Goal: Task Accomplishment & Management: Use online tool/utility

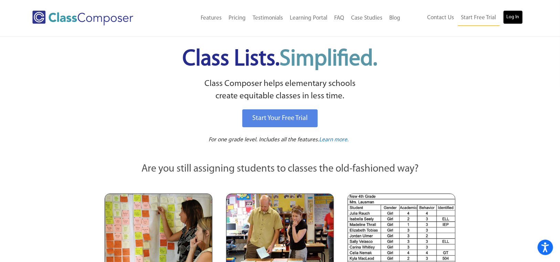
click at [511, 12] on link "Log In" at bounding box center [514, 17] width 20 height 14
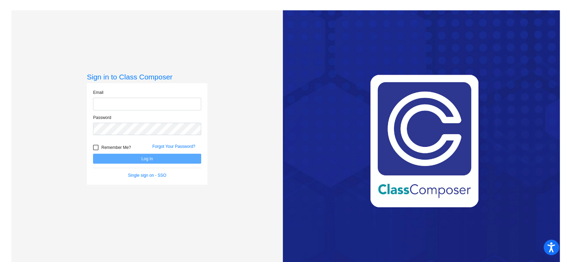
type input "[EMAIL_ADDRESS][DOMAIN_NAME]"
click at [163, 162] on button "Log In" at bounding box center [147, 159] width 108 height 10
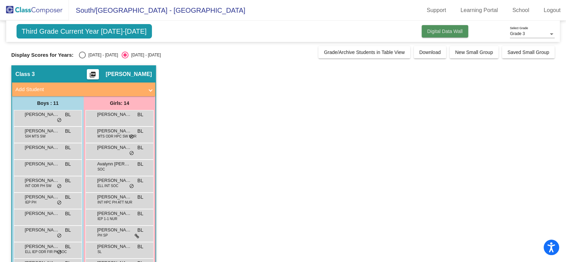
click at [448, 36] on button "Digital Data Wall" at bounding box center [445, 31] width 46 height 12
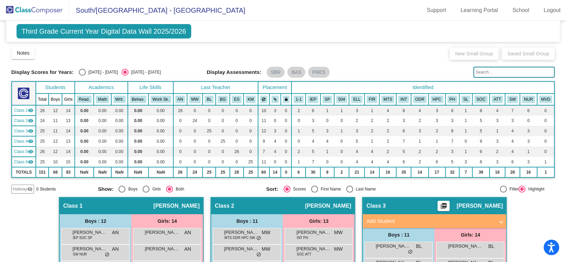
click at [91, 68] on div "Display Scores for Years: [DATE] - [DATE] [DATE] - [DATE] Display Assessments: …" at bounding box center [282, 72] width 543 height 11
click at [87, 71] on div "[DATE] - [DATE]" at bounding box center [102, 72] width 32 height 6
click at [82, 76] on input "[DATE] - [DATE]" at bounding box center [82, 76] width 0 height 0
radio input "true"
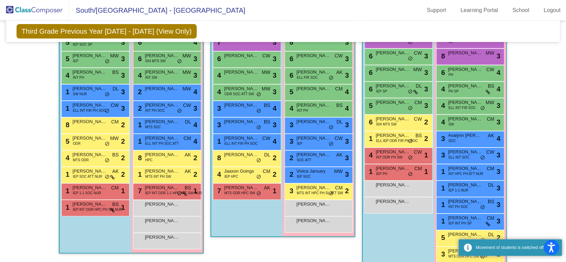
scroll to position [232, 0]
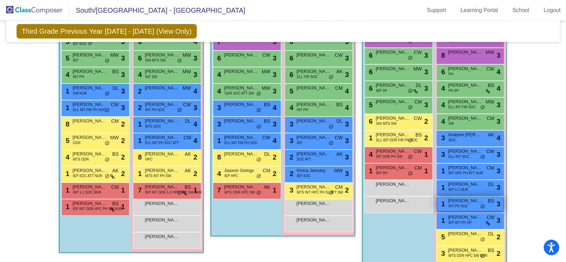
click at [453, 204] on span "INT PH SOC" at bounding box center [458, 206] width 20 height 5
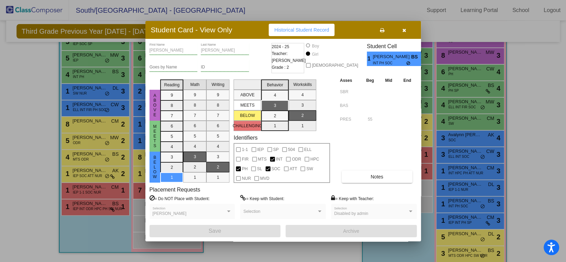
click at [401, 28] on button "button" at bounding box center [404, 30] width 22 height 12
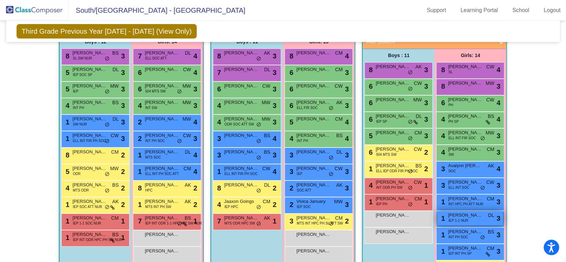
scroll to position [201, 0]
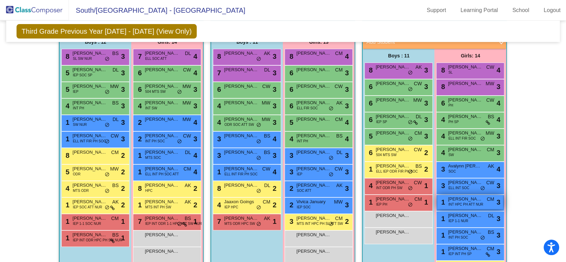
click at [454, 195] on div "1 [PERSON_NAME] INT HPC PH ATT NUR CM lock do_not_disturb_alt 3" at bounding box center [470, 202] width 66 height 14
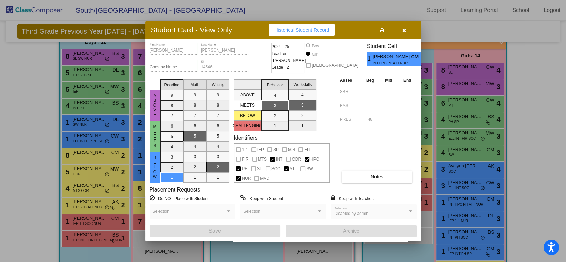
click at [404, 30] on icon "button" at bounding box center [404, 30] width 4 height 5
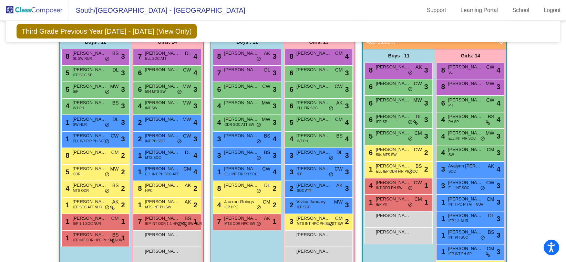
scroll to position [190, 0]
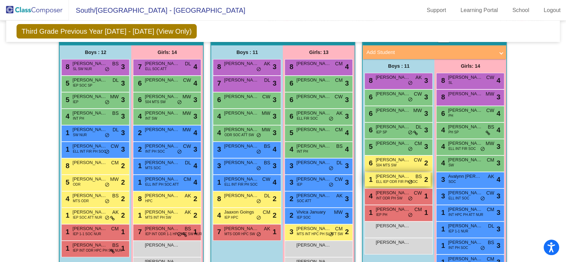
click at [396, 179] on span "ELL IEP ODR FIR PH SOC" at bounding box center [397, 181] width 42 height 5
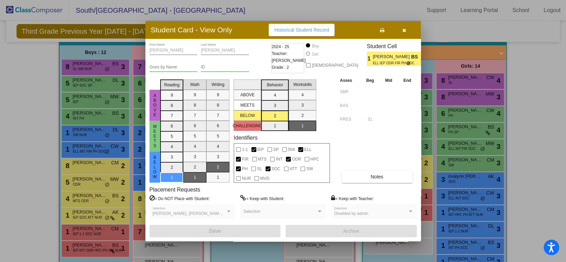
click at [405, 32] on icon "button" at bounding box center [404, 30] width 4 height 5
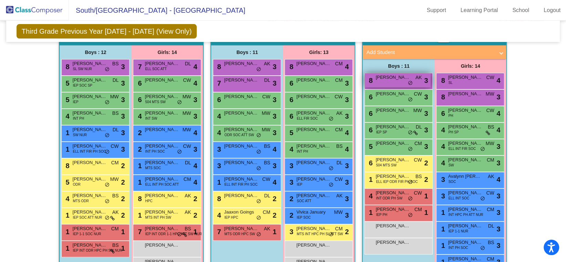
click at [404, 74] on span "[PERSON_NAME]" at bounding box center [392, 77] width 34 height 7
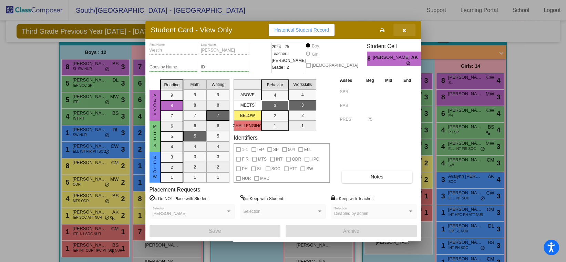
click at [409, 32] on button "button" at bounding box center [404, 30] width 22 height 12
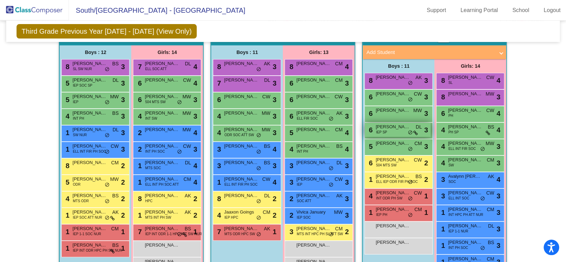
click at [392, 124] on span "[PERSON_NAME]" at bounding box center [392, 127] width 34 height 7
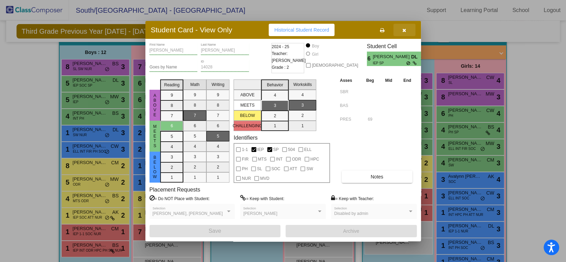
click at [401, 30] on button "button" at bounding box center [404, 30] width 22 height 12
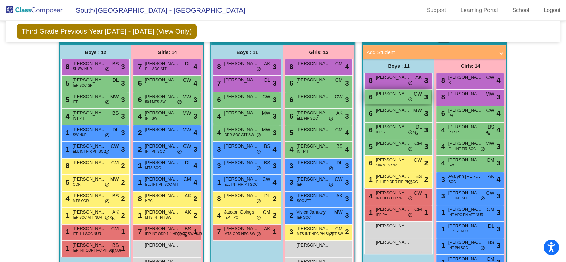
click at [402, 91] on span "[PERSON_NAME]" at bounding box center [392, 94] width 34 height 7
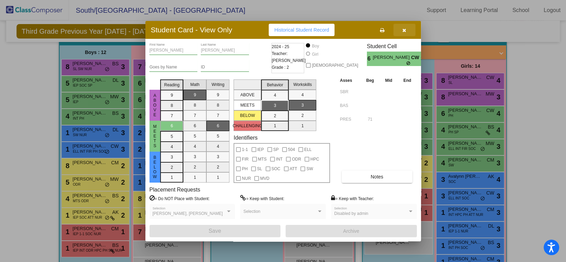
click at [403, 26] on button "button" at bounding box center [404, 30] width 22 height 12
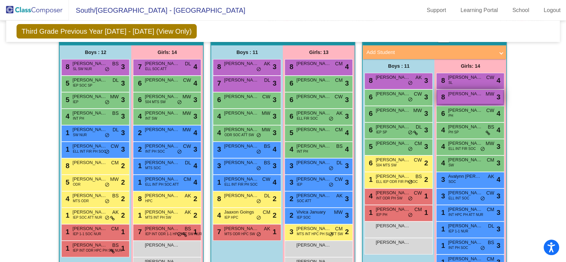
click at [457, 90] on div "8 [PERSON_NAME] [PERSON_NAME] lock do_not_disturb_alt 3" at bounding box center [470, 97] width 66 height 14
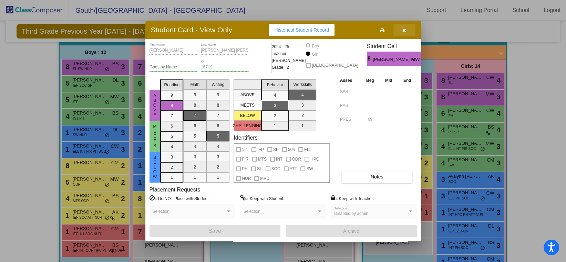
click at [401, 33] on button "button" at bounding box center [404, 30] width 22 height 12
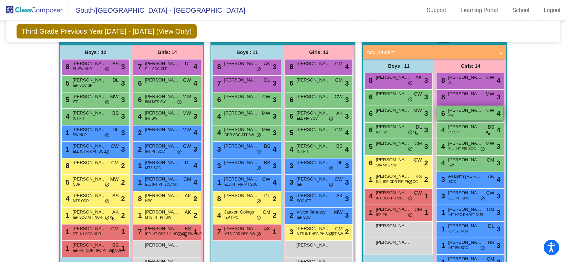
click at [462, 106] on div "6 [PERSON_NAME] PH CW lock do_not_disturb_alt 4" at bounding box center [470, 113] width 66 height 14
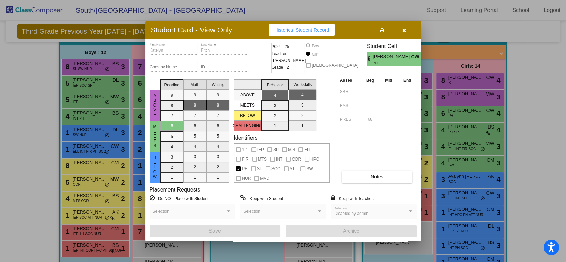
click at [405, 38] on div "Student Card - View Only Historical Student Record" at bounding box center [283, 30] width 276 height 18
click at [402, 31] on icon "button" at bounding box center [404, 30] width 4 height 5
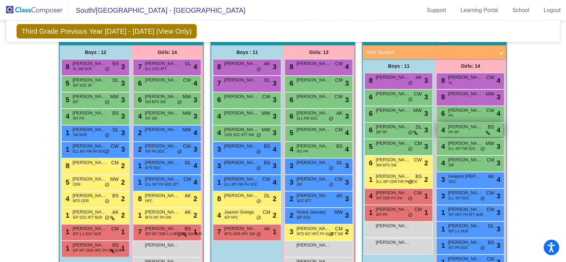
click at [471, 124] on span "[PERSON_NAME]" at bounding box center [465, 127] width 34 height 7
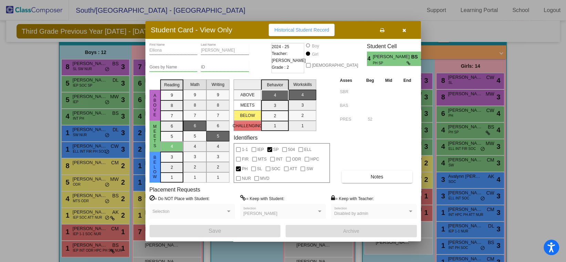
click at [402, 30] on icon "button" at bounding box center [404, 30] width 4 height 5
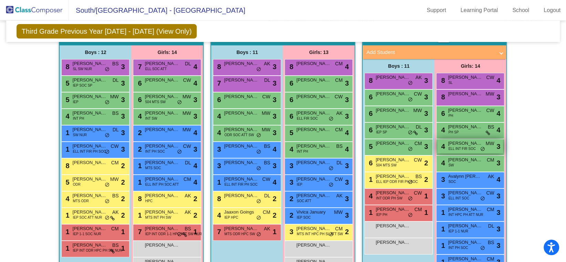
click at [455, 146] on span "ELL INT FIR SOC" at bounding box center [461, 148] width 27 height 5
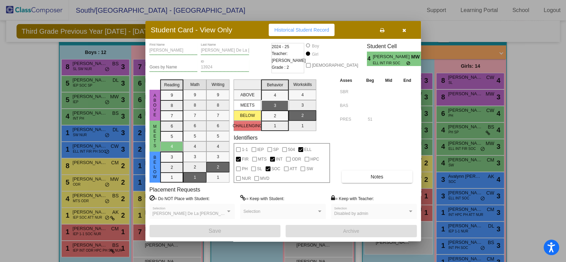
click at [401, 34] on button "button" at bounding box center [404, 30] width 22 height 12
